Goal: Task Accomplishment & Management: Use online tool/utility

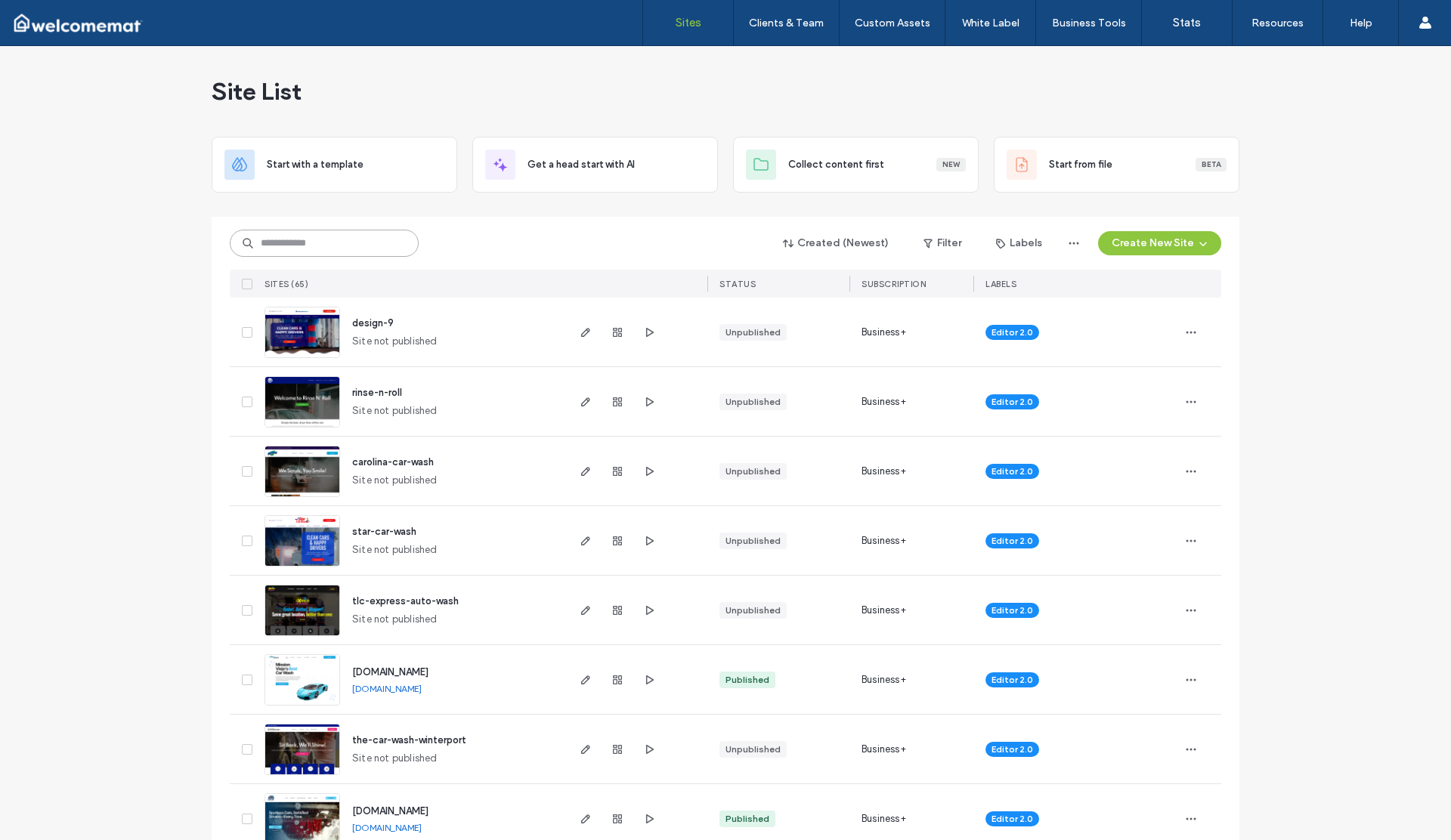
click at [299, 240] on input at bounding box center [324, 243] width 189 height 27
type input "****"
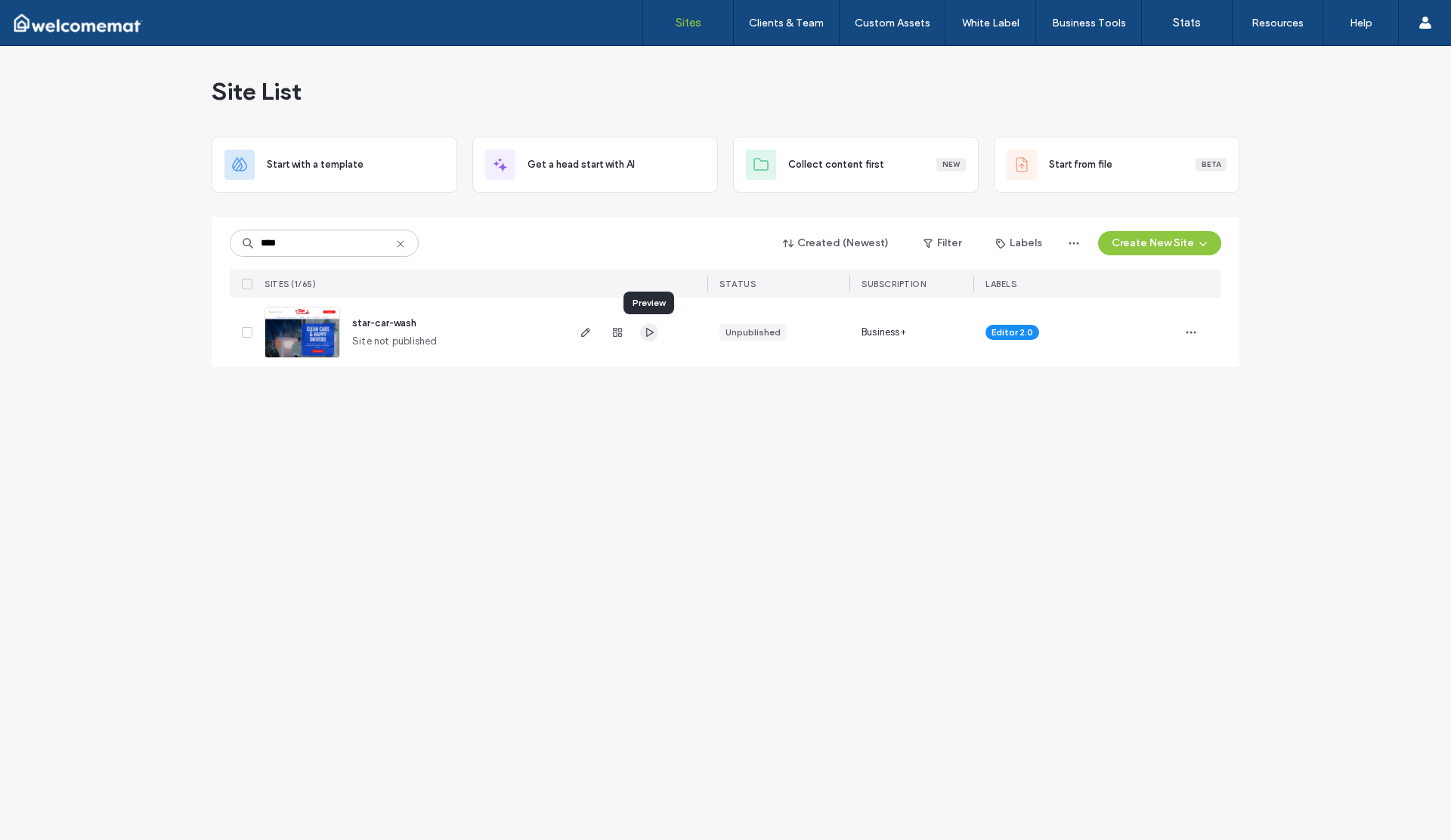
click at [650, 334] on use "button" at bounding box center [650, 331] width 8 height 9
click at [584, 331] on use "button" at bounding box center [585, 331] width 9 height 9
type input "****"
click at [588, 330] on use "button" at bounding box center [585, 331] width 9 height 9
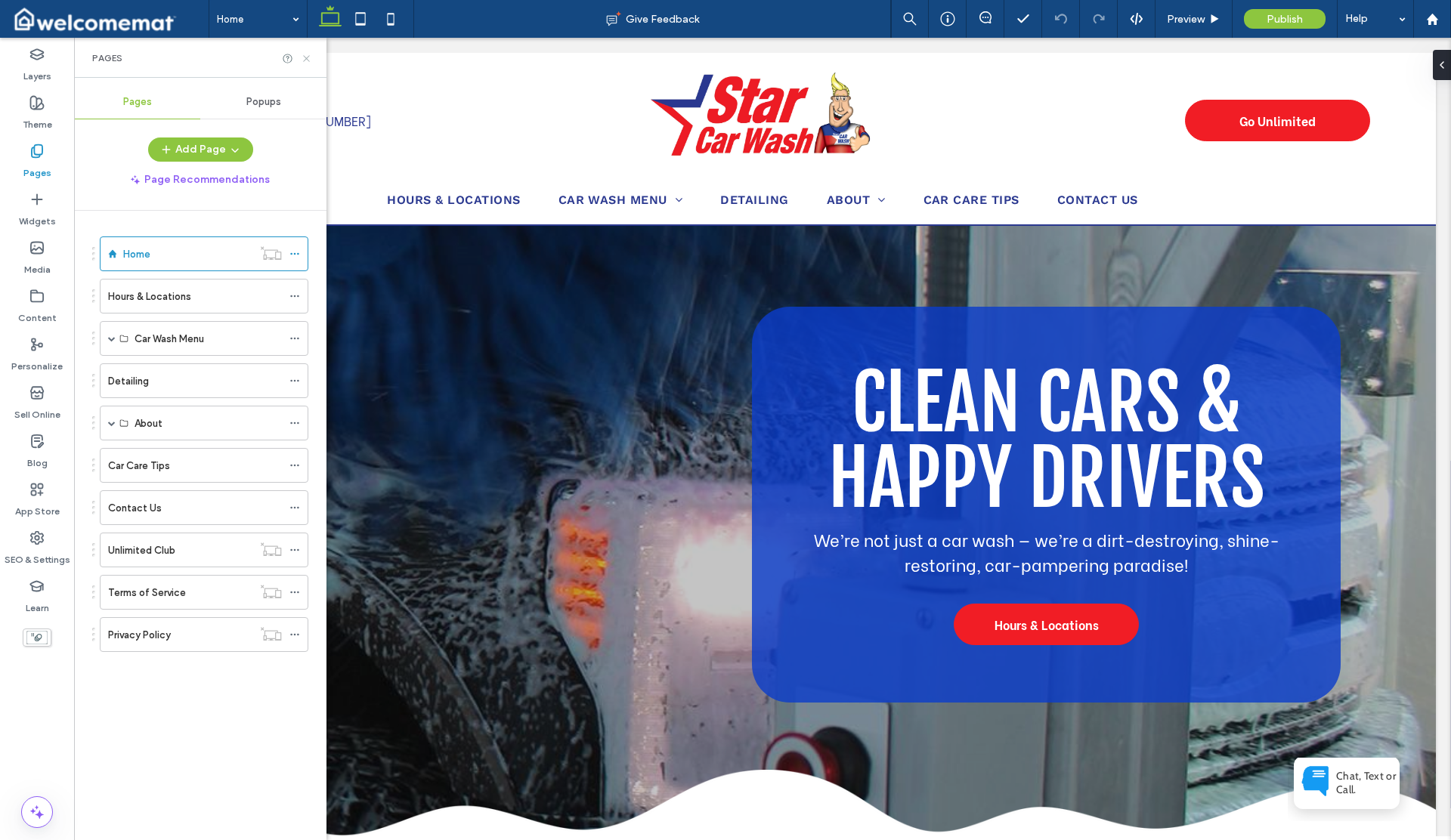
click at [307, 57] on icon at bounding box center [306, 59] width 12 height 12
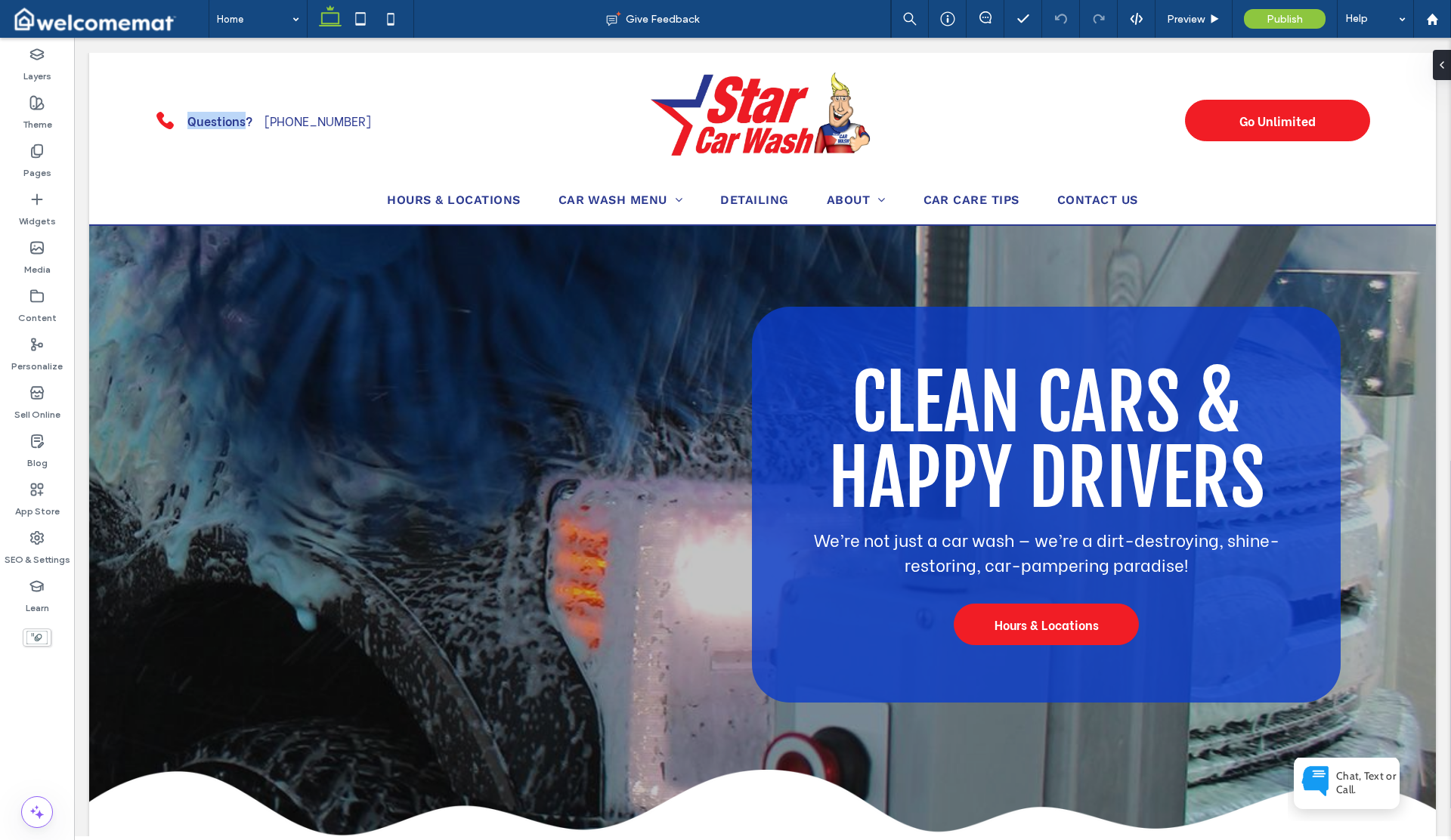
click at [307, 57] on div "Black telephone handset icon. Questions? 972-578-8899 Go Unlimited Section Hour…" at bounding box center [762, 140] width 1346 height 173
click at [40, 171] on label "Pages" at bounding box center [37, 170] width 28 height 21
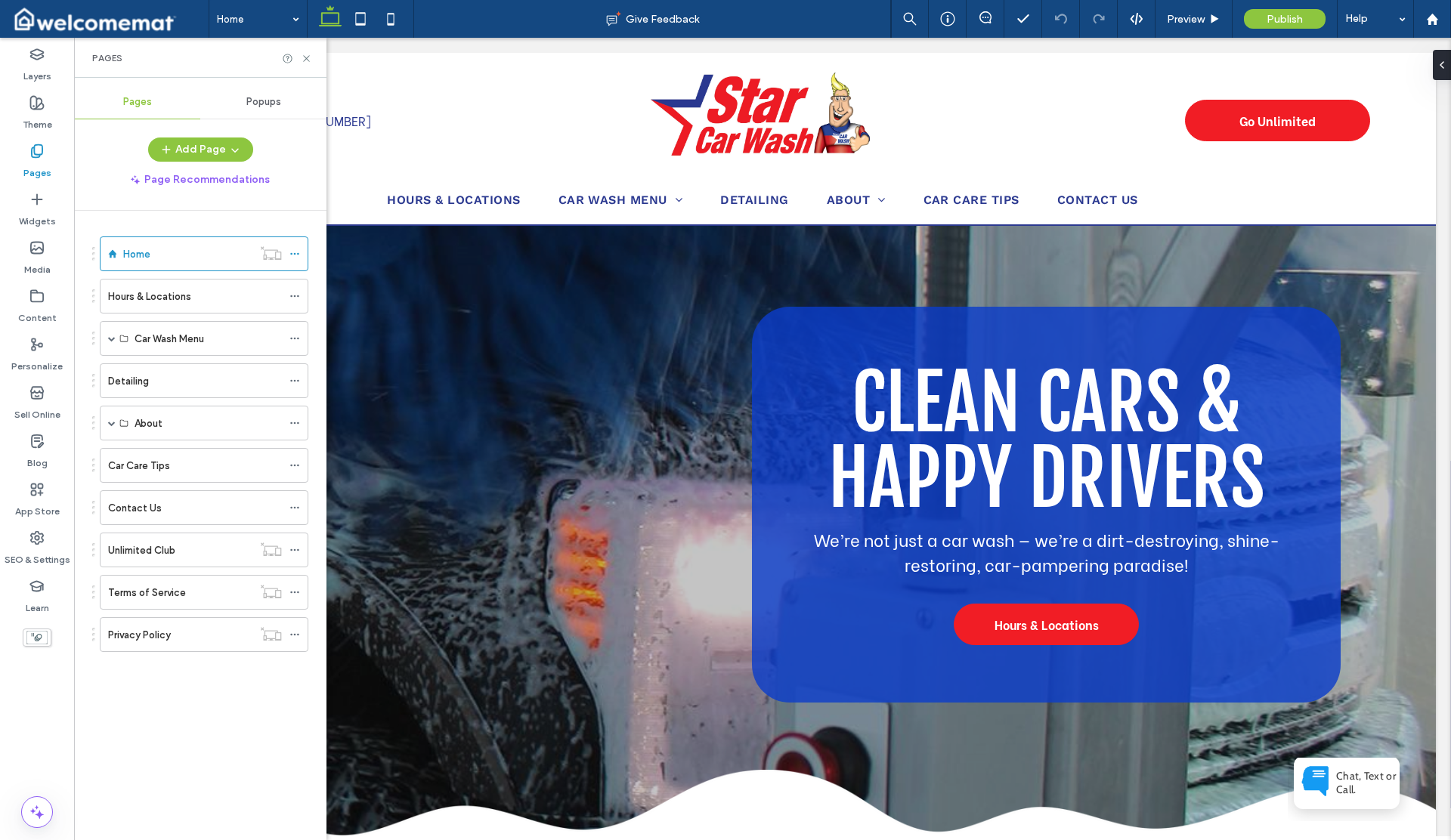
click at [109, 420] on span at bounding box center [111, 423] width 8 height 8
click at [160, 461] on label "Fundraising" at bounding box center [160, 457] width 51 height 26
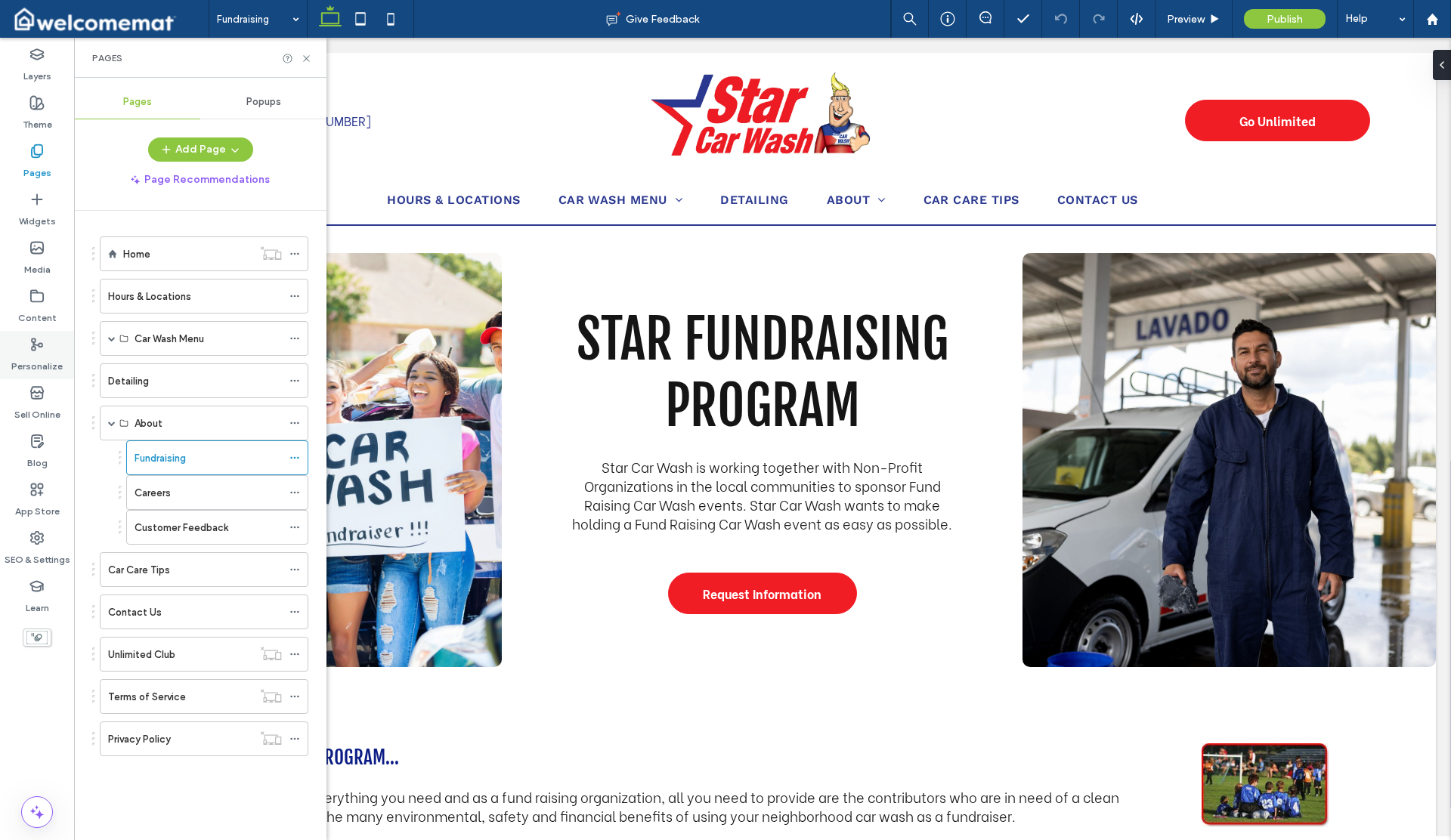
scroll to position [437, 0]
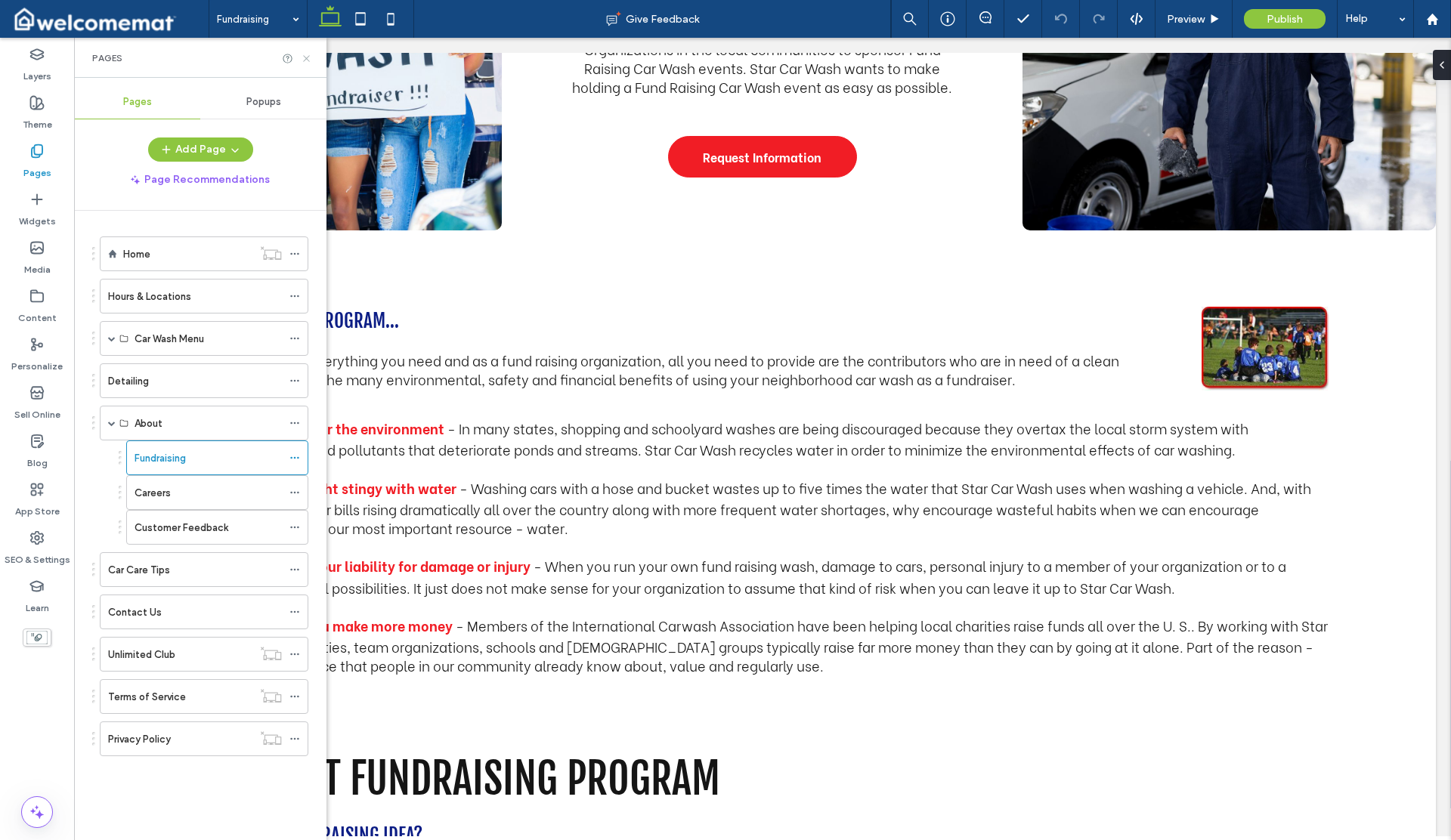
click at [306, 58] on use at bounding box center [306, 58] width 6 height 6
click at [303, 56] on span at bounding box center [296, 24] width 413 height 415
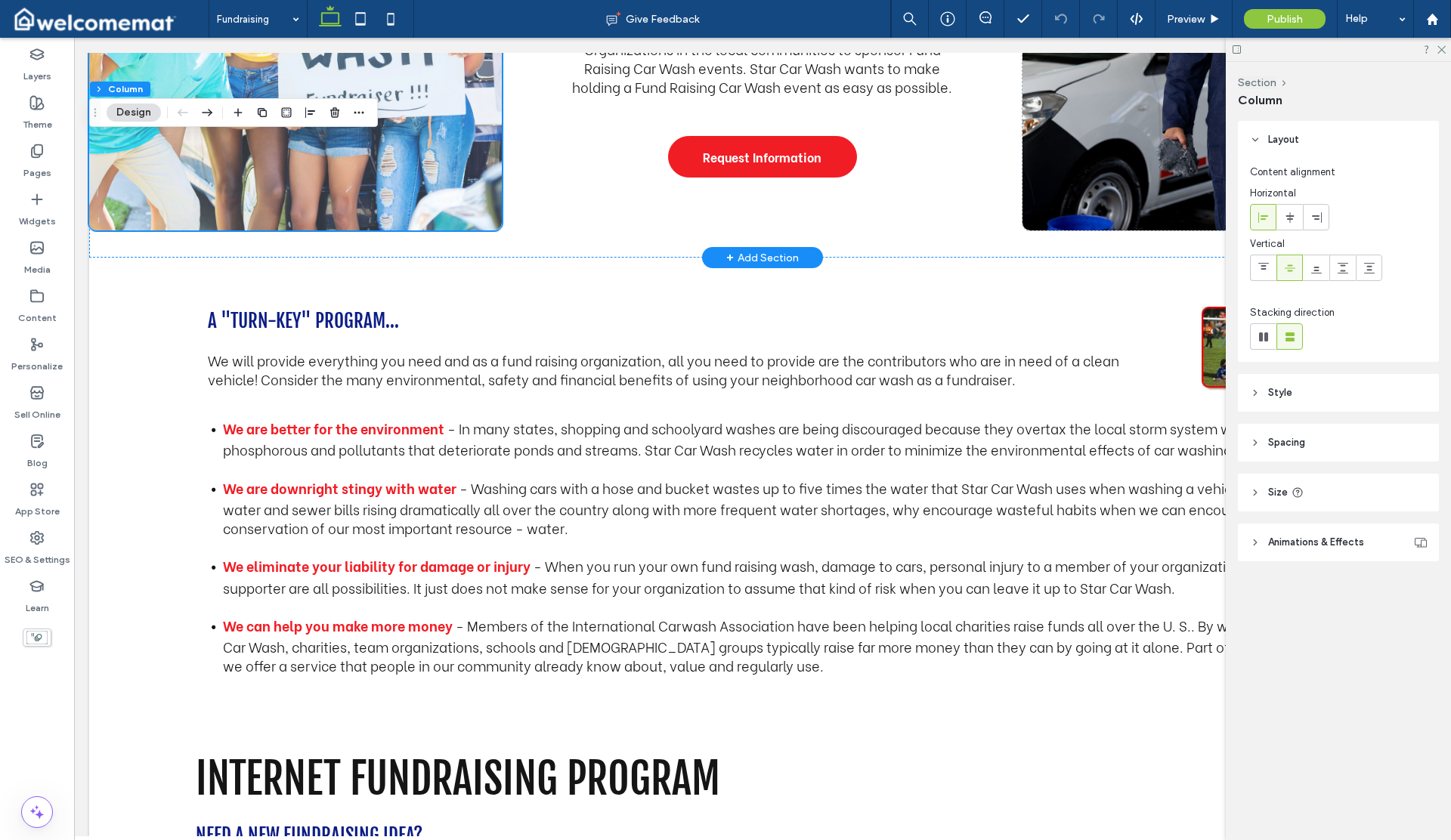
click at [305, 57] on span at bounding box center [296, 24] width 413 height 415
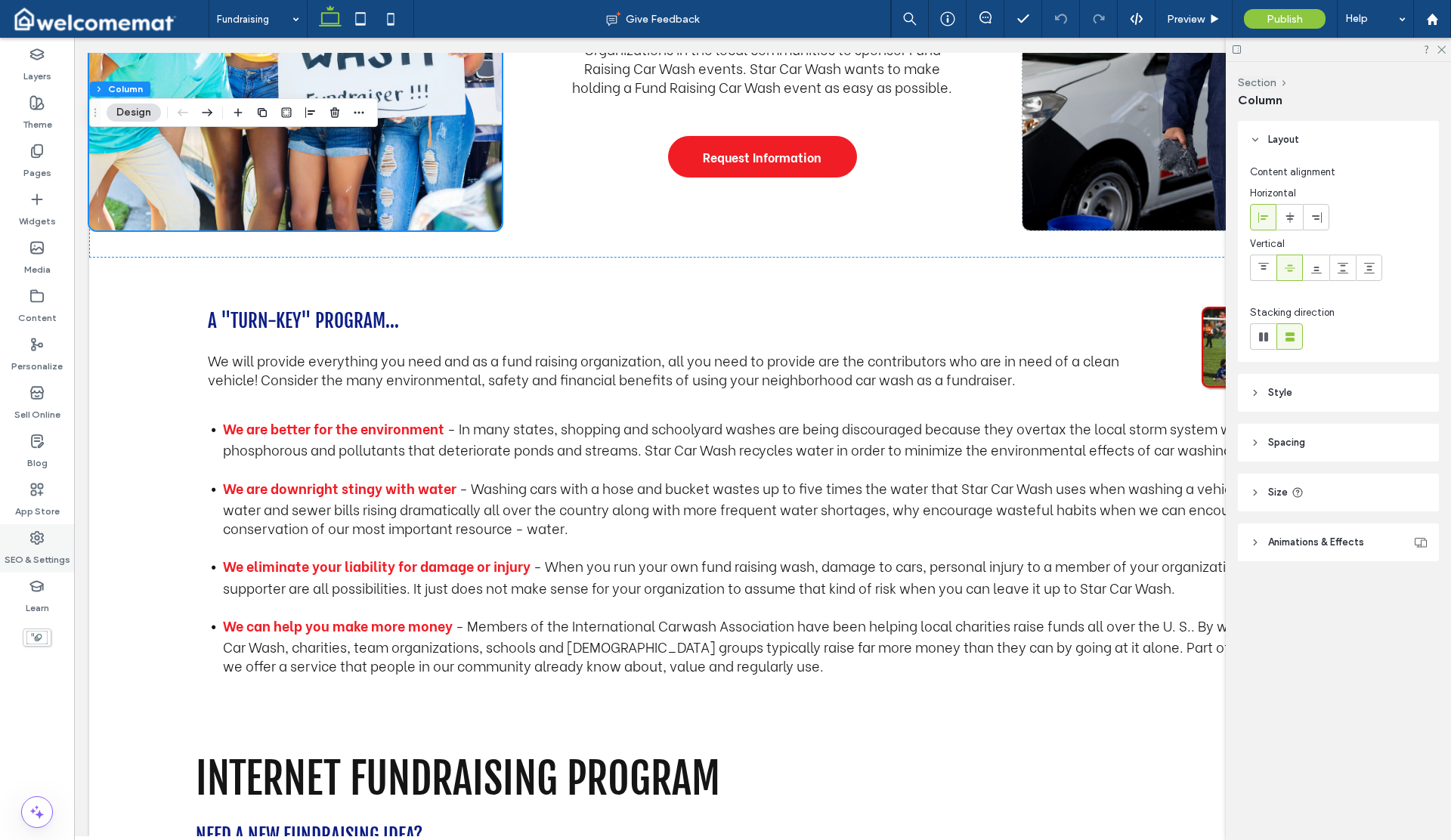
click at [30, 531] on icon at bounding box center [37, 538] width 16 height 16
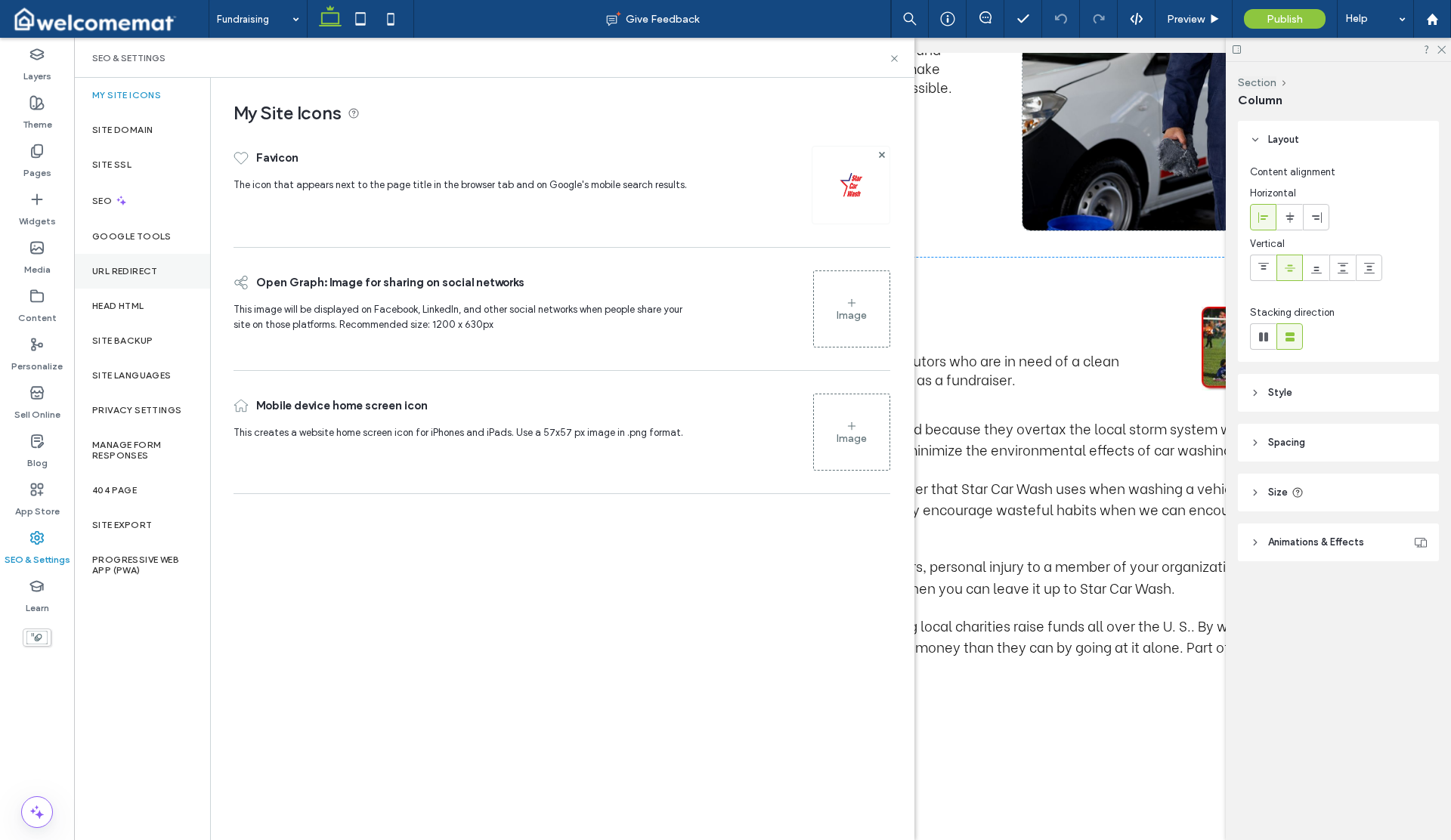
click at [124, 278] on div "URL Redirect" at bounding box center [142, 271] width 136 height 35
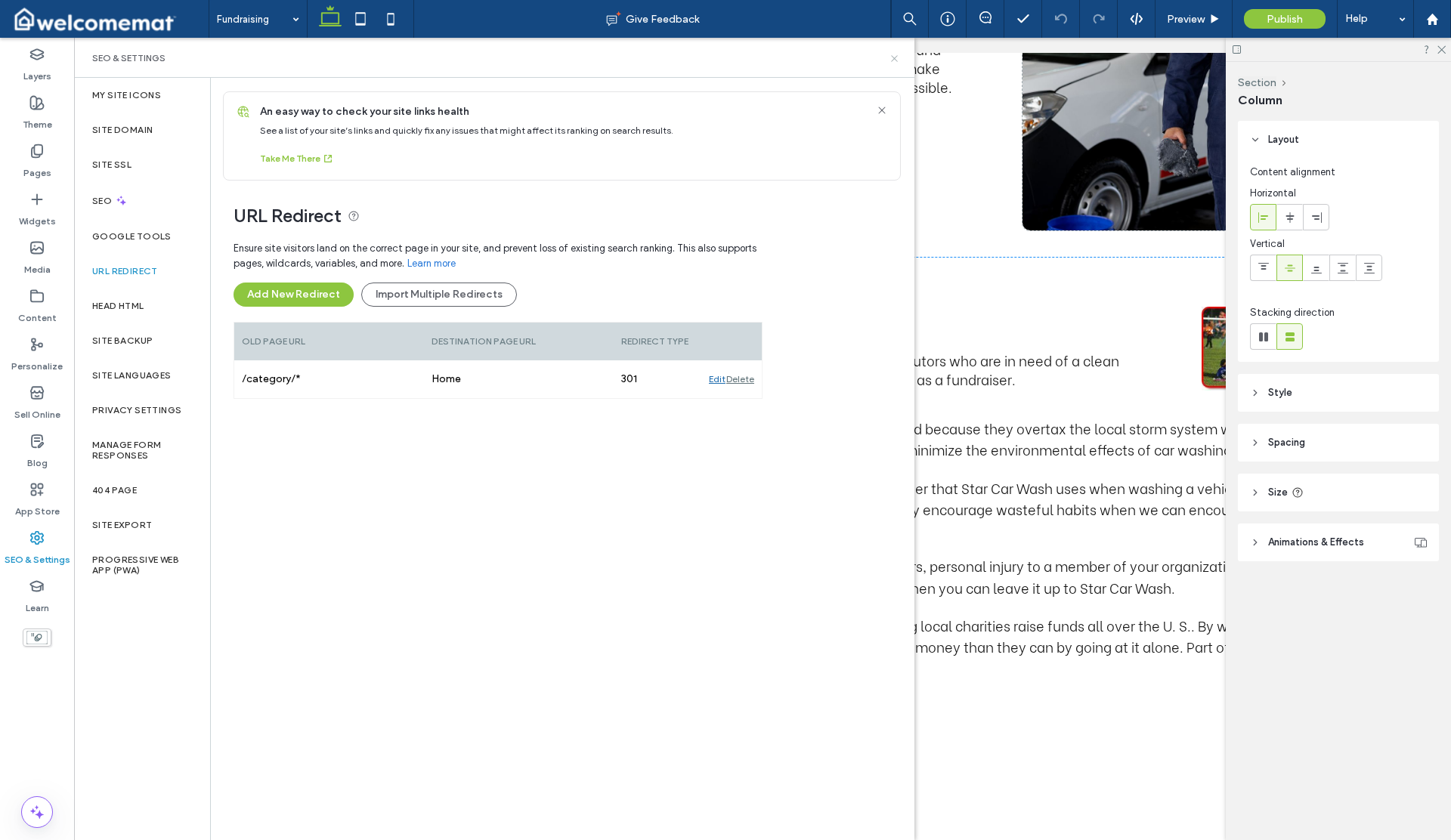
click at [895, 60] on icon at bounding box center [895, 59] width 12 height 12
click at [895, 60] on span "Star Car Wash is working together with Non-Profit Organizations in the local co…" at bounding box center [762, 58] width 380 height 78
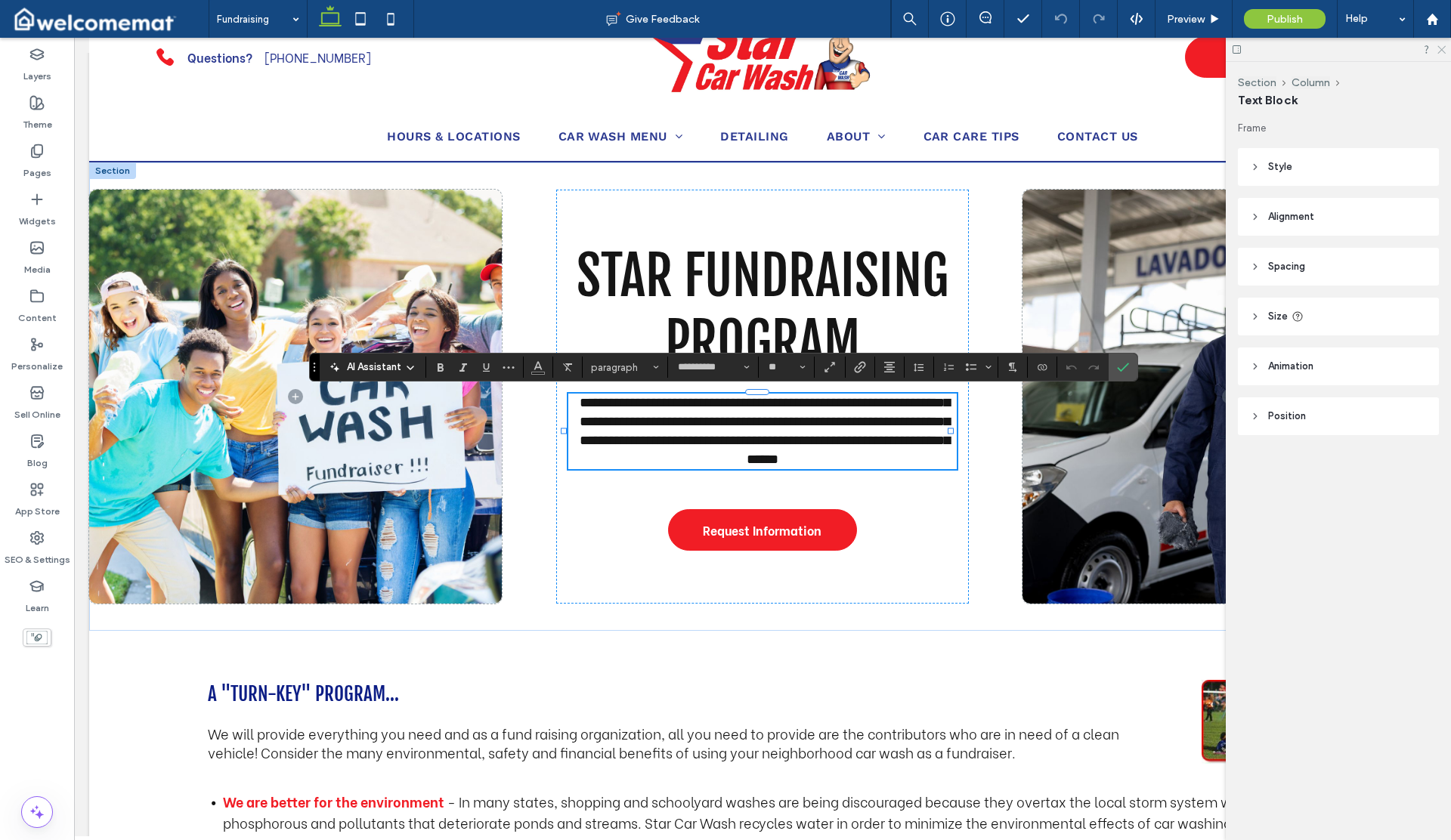
click at [1440, 50] on icon at bounding box center [1440, 48] width 10 height 10
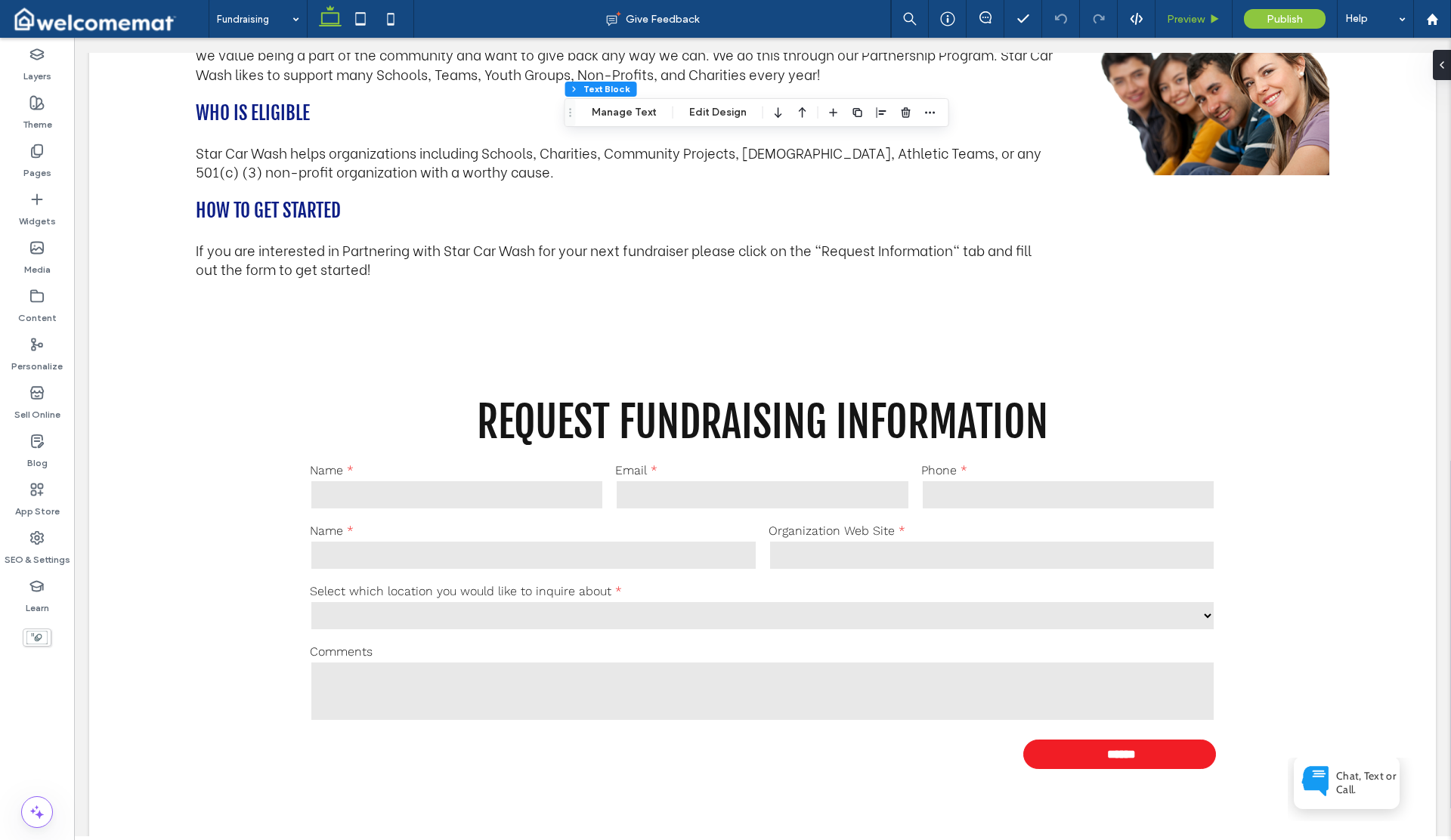
scroll to position [1375, 0]
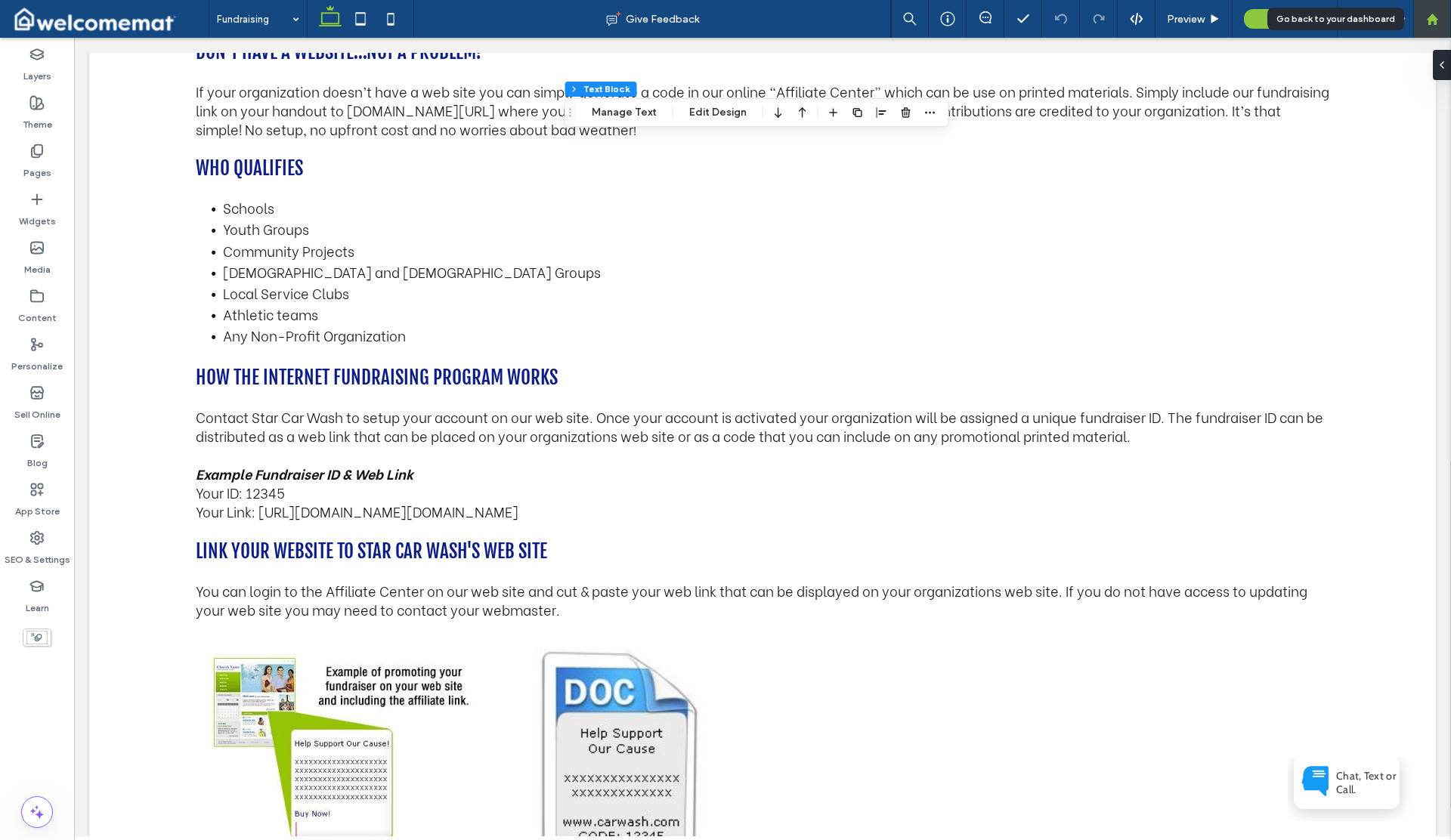
click at [1433, 18] on use at bounding box center [1432, 18] width 12 height 12
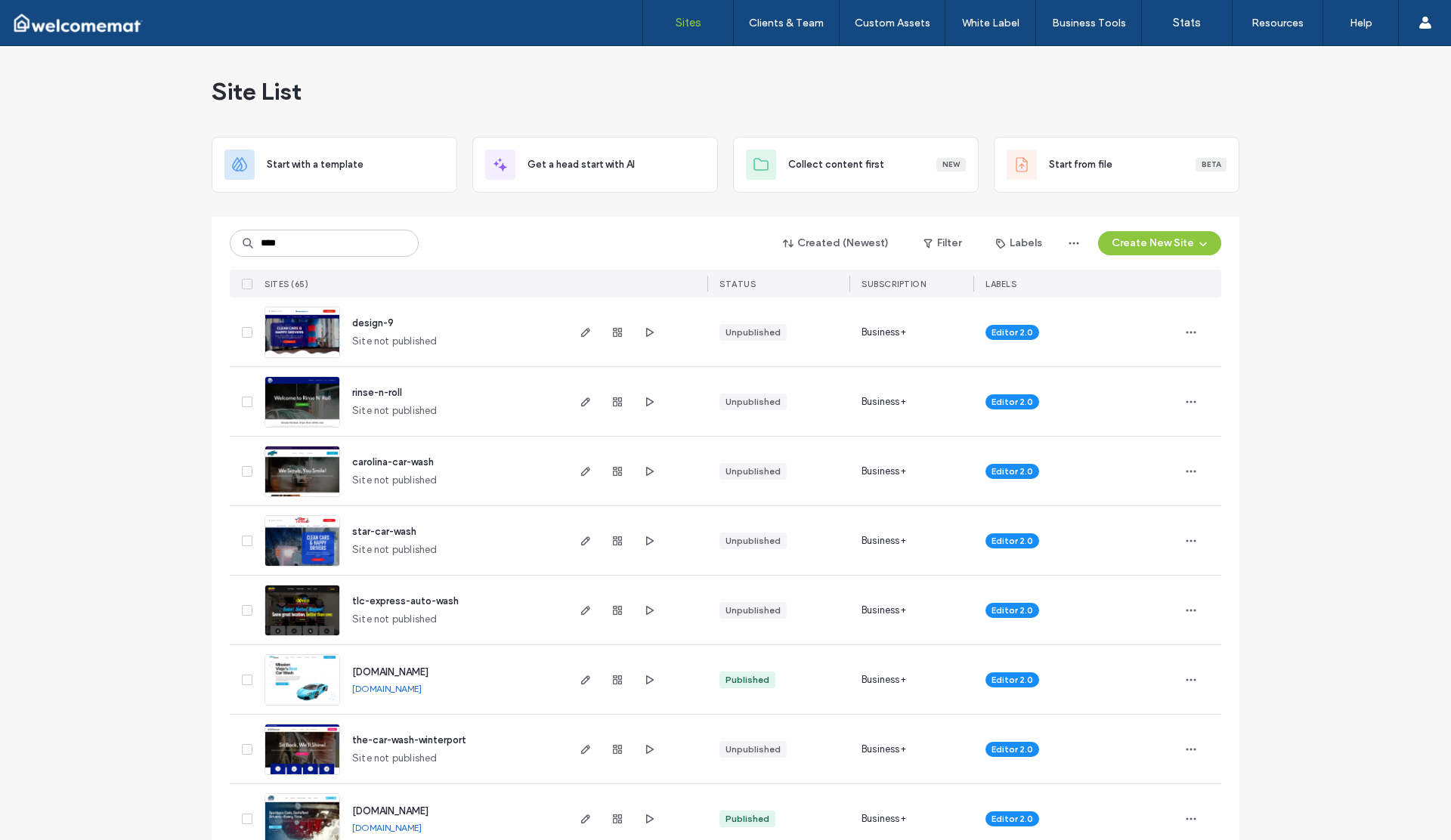
type input "****"
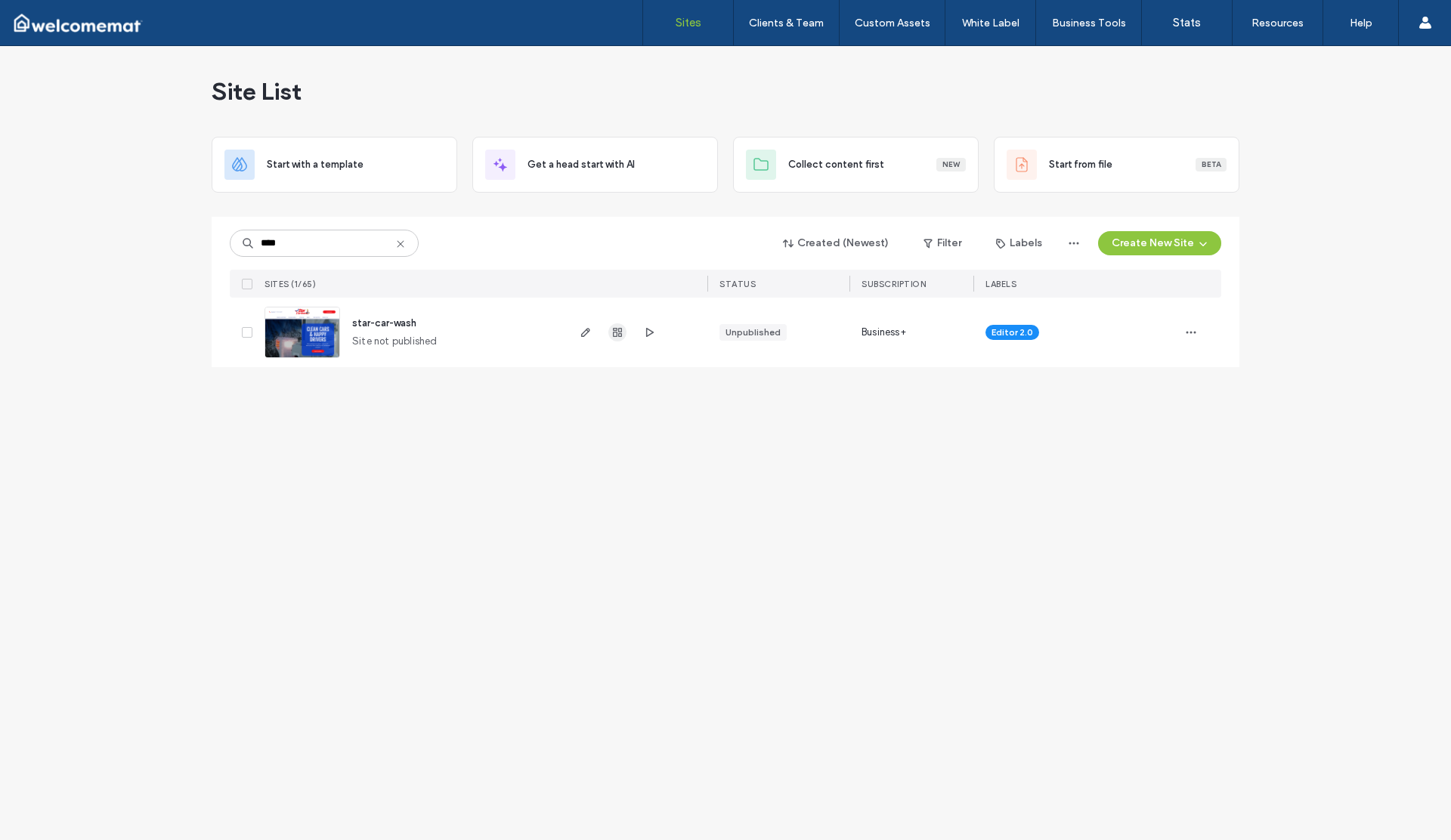
click at [619, 335] on use "button" at bounding box center [616, 331] width 9 height 9
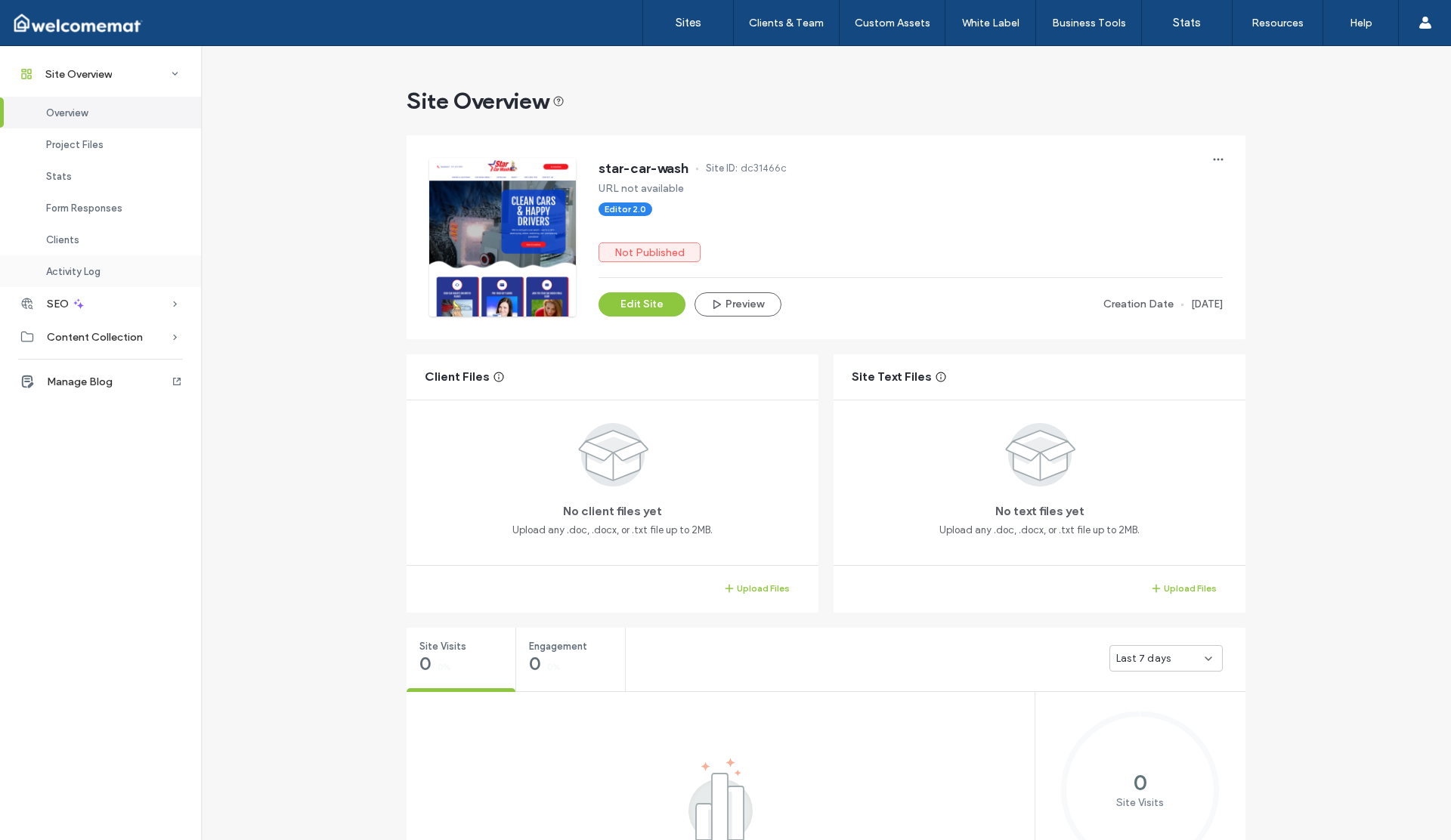
click at [73, 274] on span "Activity Log" at bounding box center [74, 271] width 54 height 12
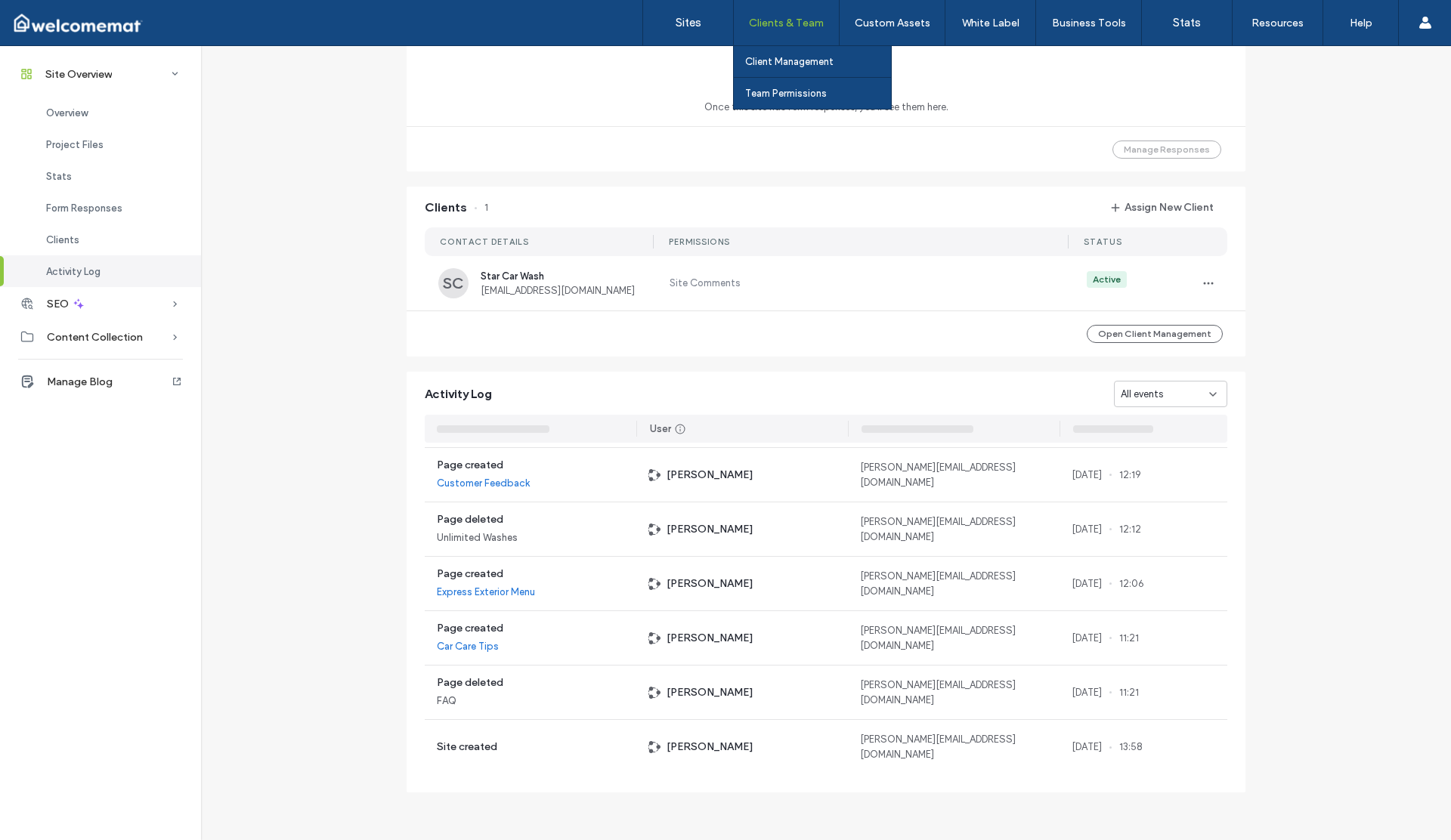
scroll to position [484, 0]
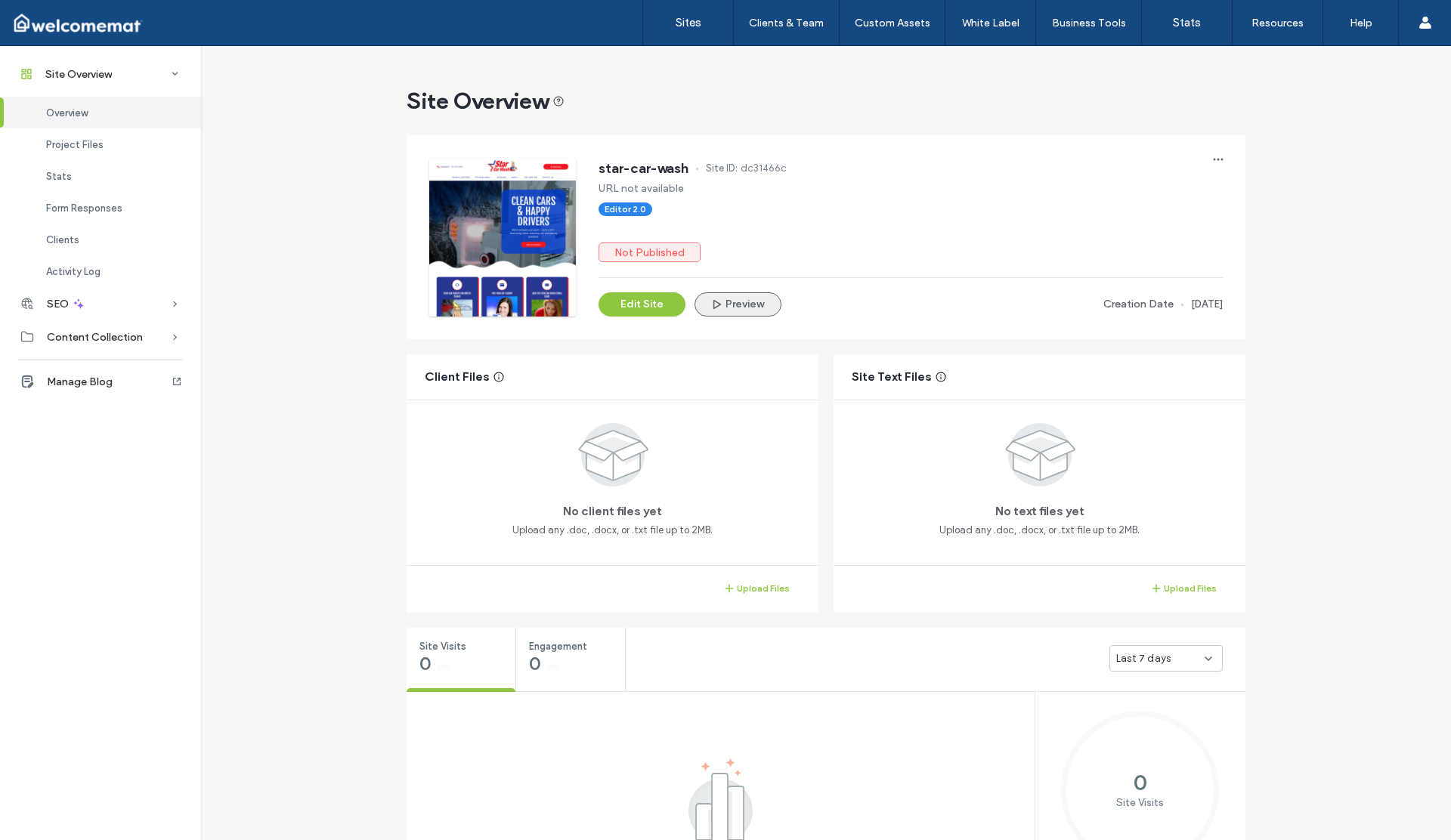
click at [727, 304] on button "Preview" at bounding box center [739, 304] width 87 height 24
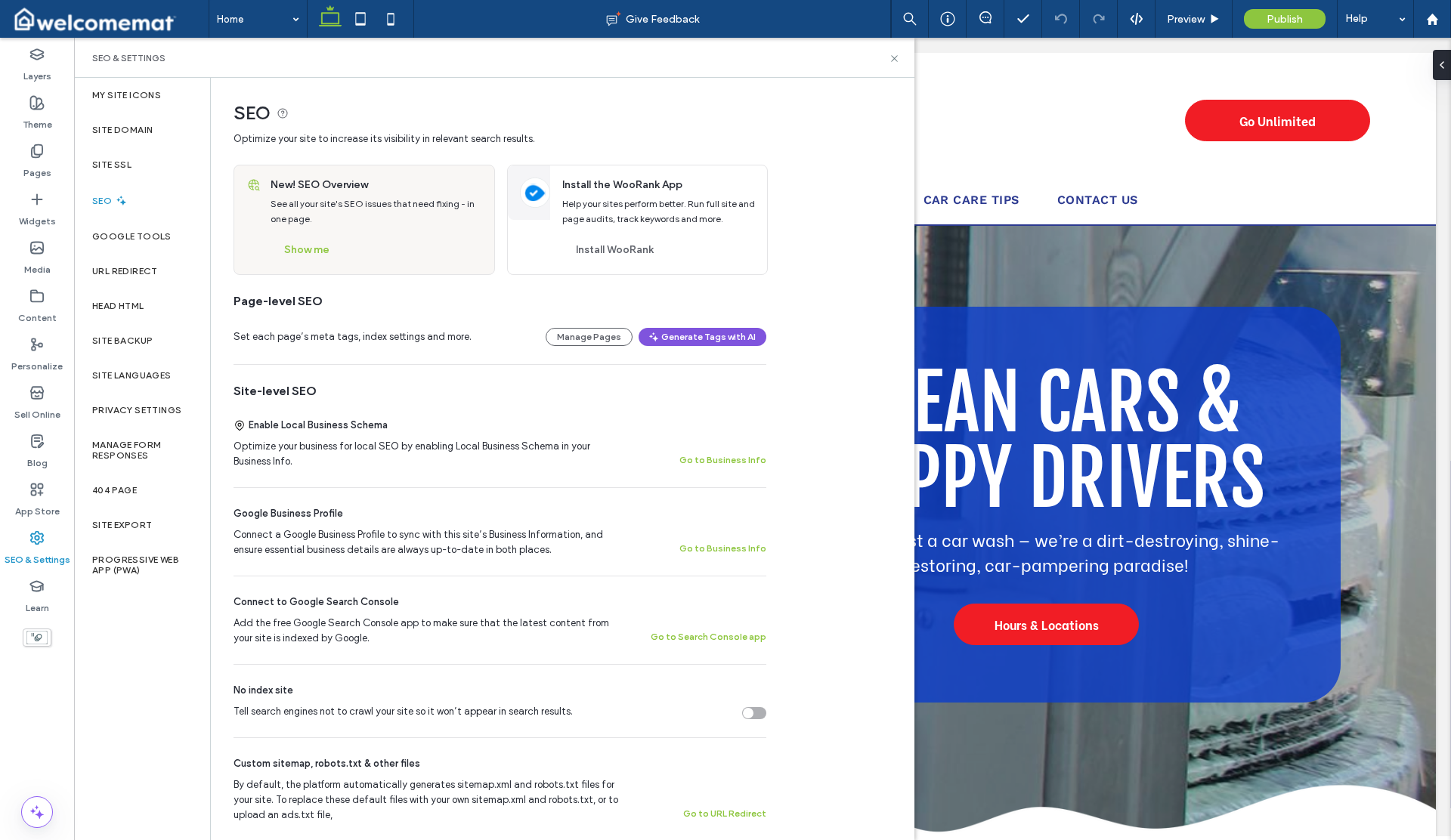
click at [671, 345] on button "Generate Tags with AI" at bounding box center [703, 336] width 128 height 18
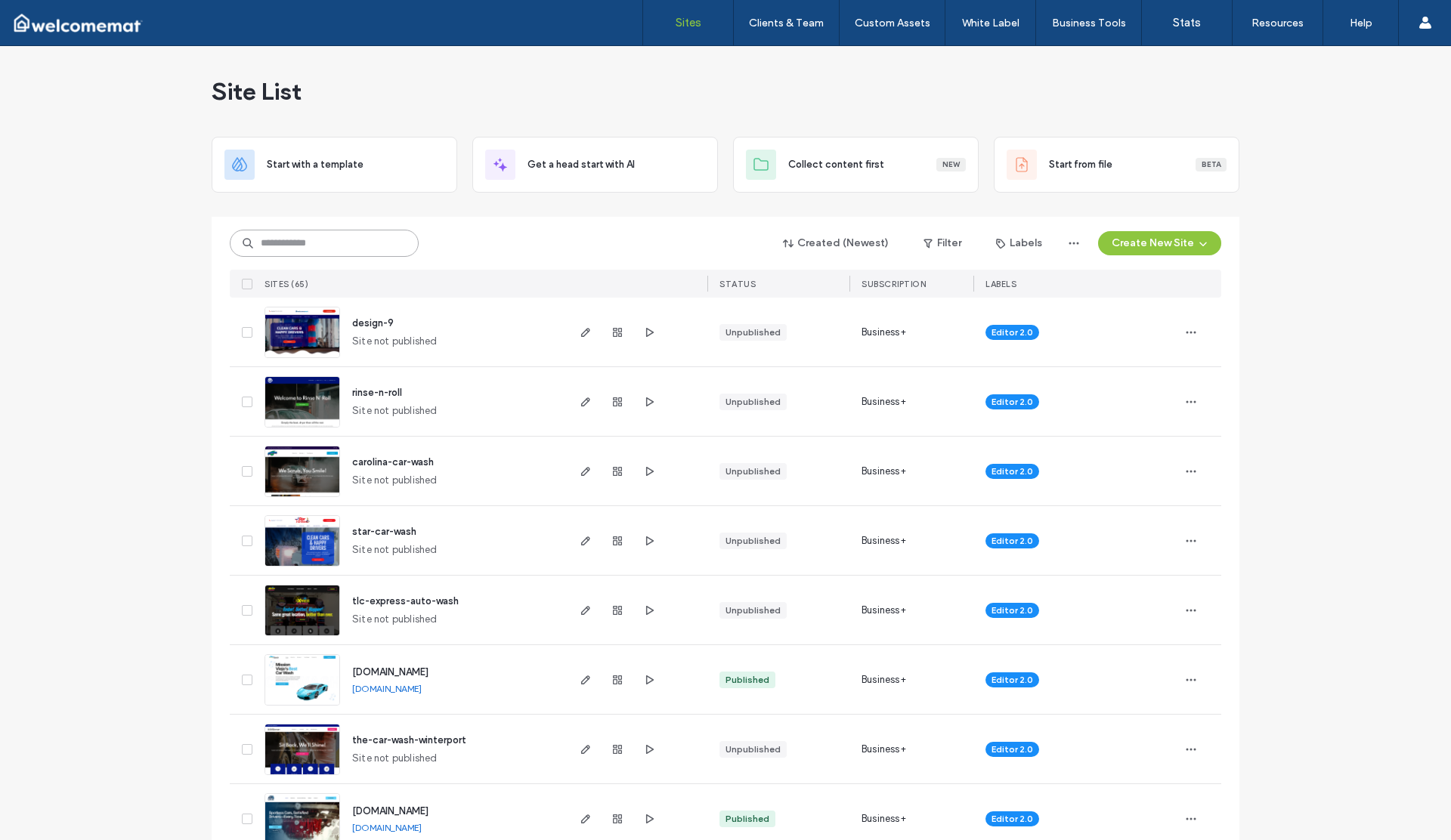
click at [309, 247] on input at bounding box center [324, 243] width 189 height 27
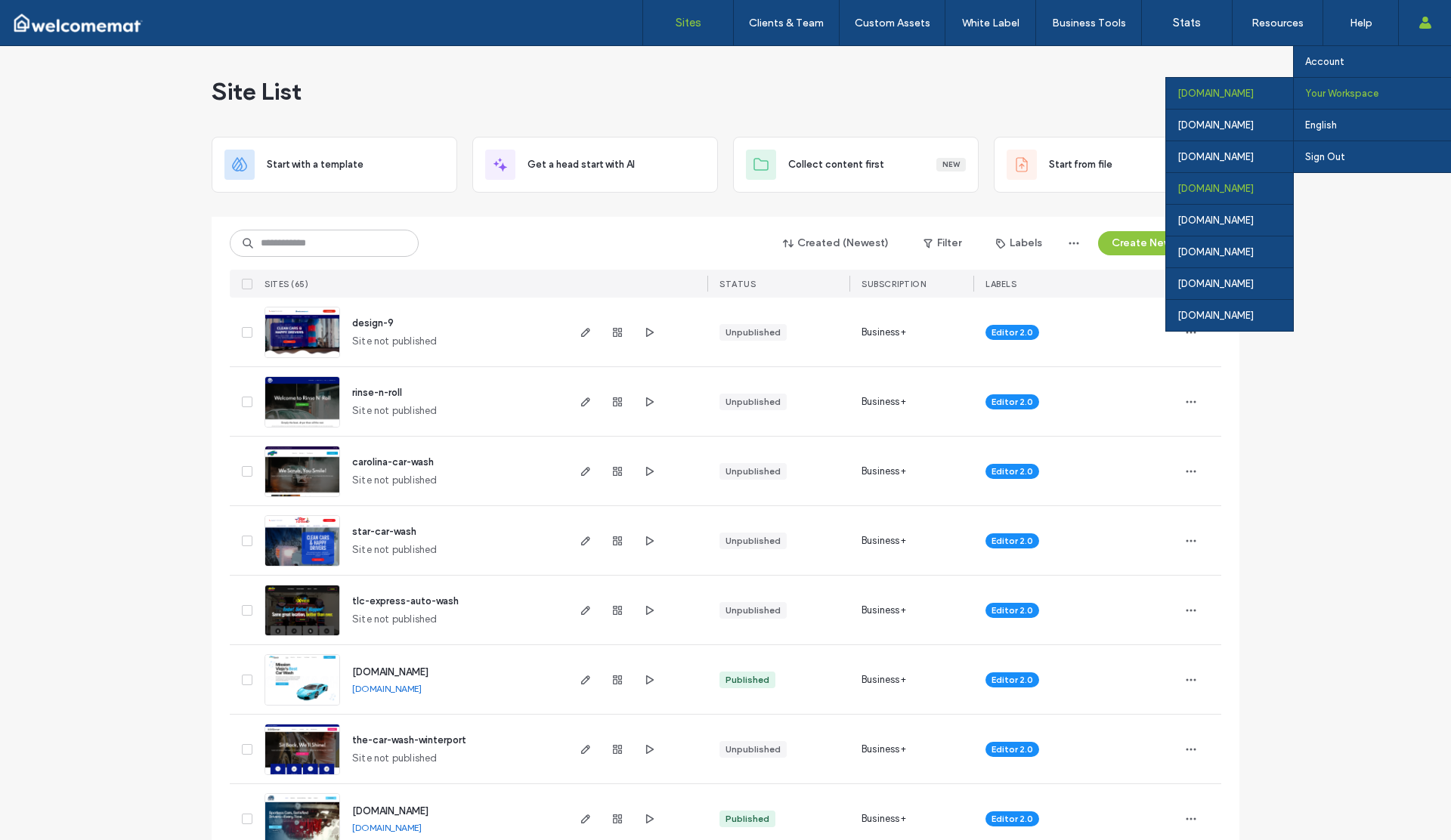
click at [1197, 191] on div "[DOMAIN_NAME]" at bounding box center [1229, 188] width 127 height 32
